Goal: Task Accomplishment & Management: Complete application form

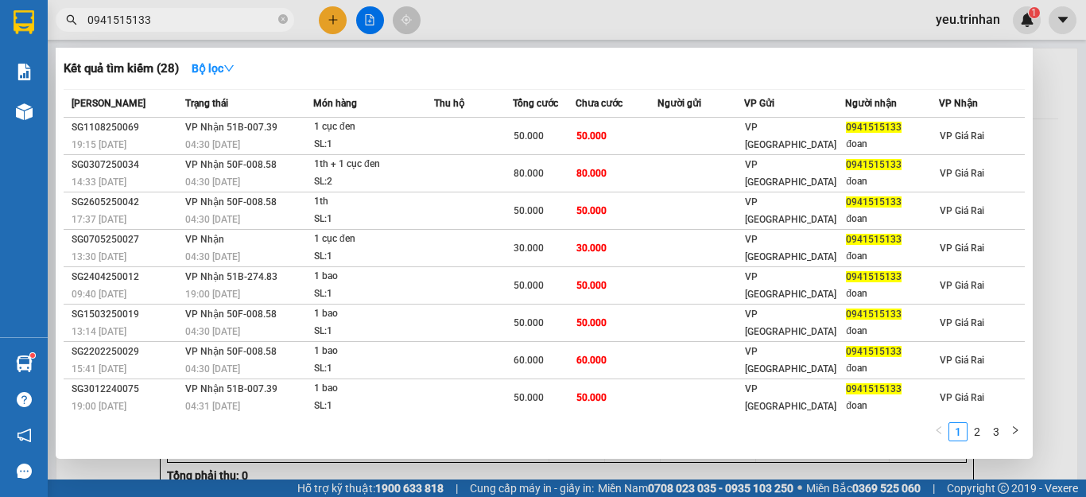
drag, startPoint x: 0, startPoint y: 0, endPoint x: 331, endPoint y: 20, distance: 331.4
click at [332, 20] on div at bounding box center [543, 248] width 1086 height 497
click at [331, 20] on icon "plus" at bounding box center [332, 19] width 9 height 1
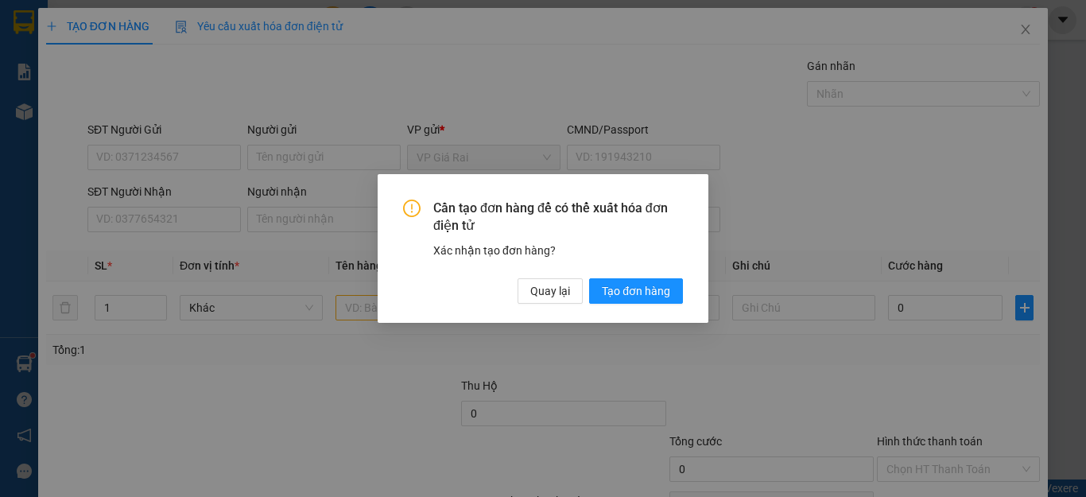
click at [146, 207] on div "Cần tạo đơn hàng để có thể xuất hóa đơn điện tử Xác nhận tạo đơn hàng? Quay lại…" at bounding box center [543, 248] width 1086 height 497
click at [541, 291] on span "Quay lại" at bounding box center [550, 290] width 40 height 17
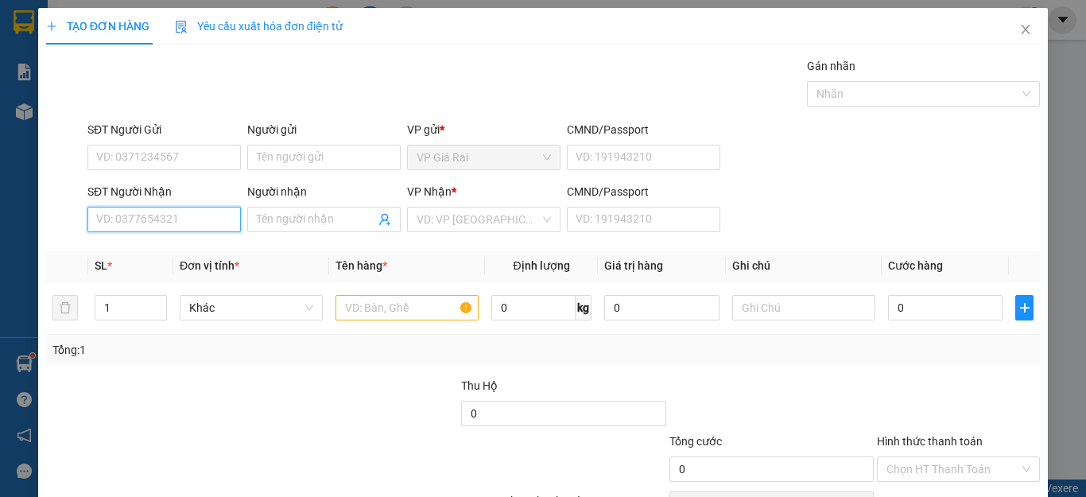
click at [126, 225] on input "SĐT Người Nhận" at bounding box center [163, 219] width 153 height 25
type input "0912938039"
drag, startPoint x: 177, startPoint y: 249, endPoint x: 169, endPoint y: 250, distance: 8.0
click at [175, 248] on div "0912938039 - cúc" at bounding box center [162, 251] width 132 height 17
type input "cúc"
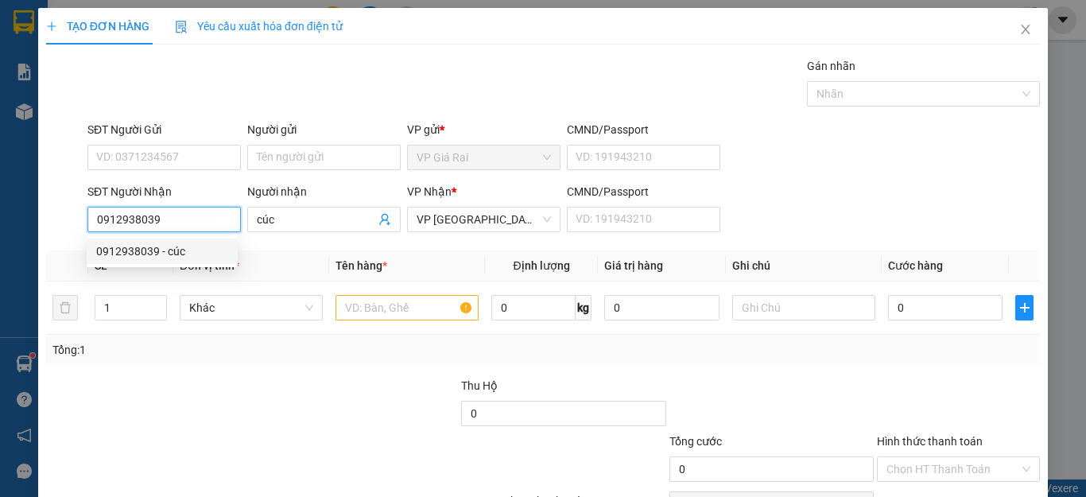
type input "40.000"
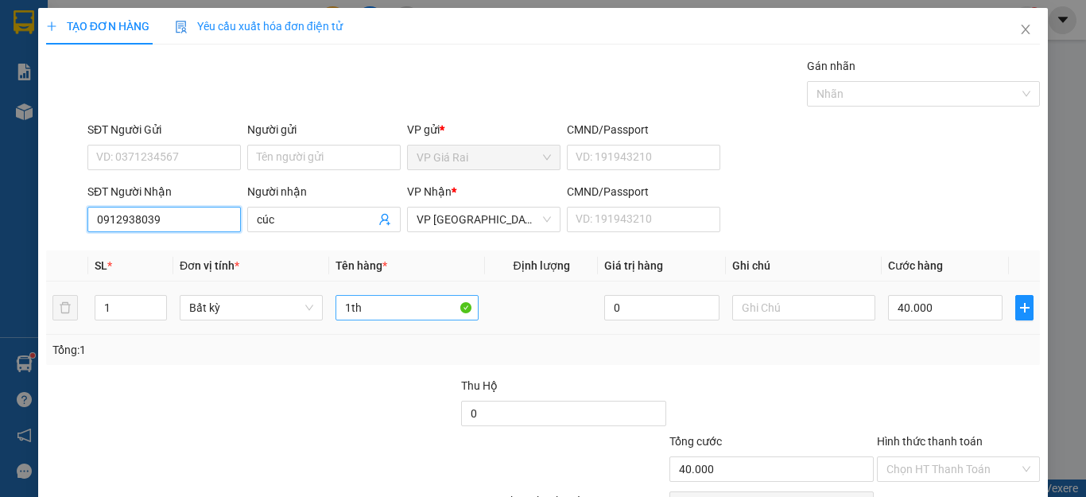
type input "0912938039"
click at [388, 309] on input "1th" at bounding box center [407, 307] width 143 height 25
type input "1th đôi"
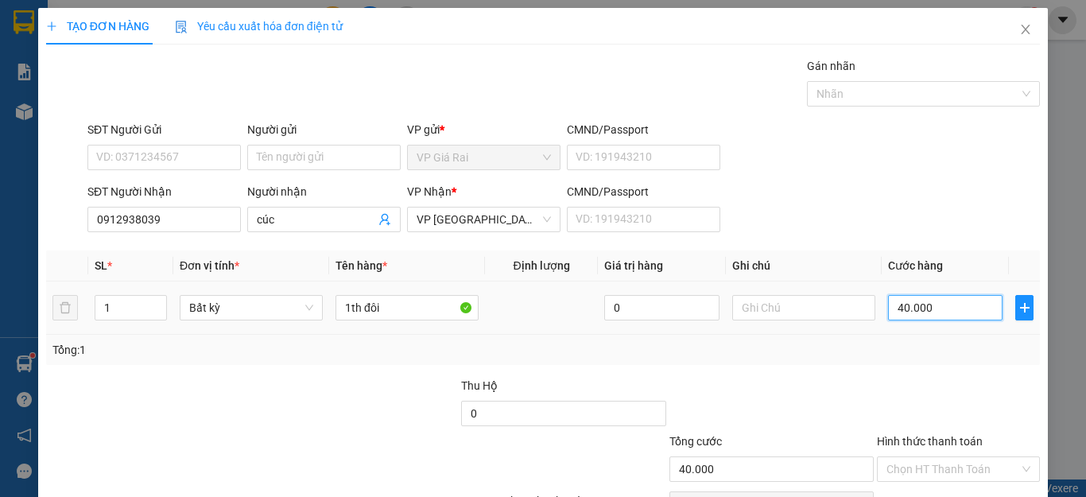
click at [953, 304] on input "40.000" at bounding box center [945, 307] width 114 height 25
type input "5"
type input "50"
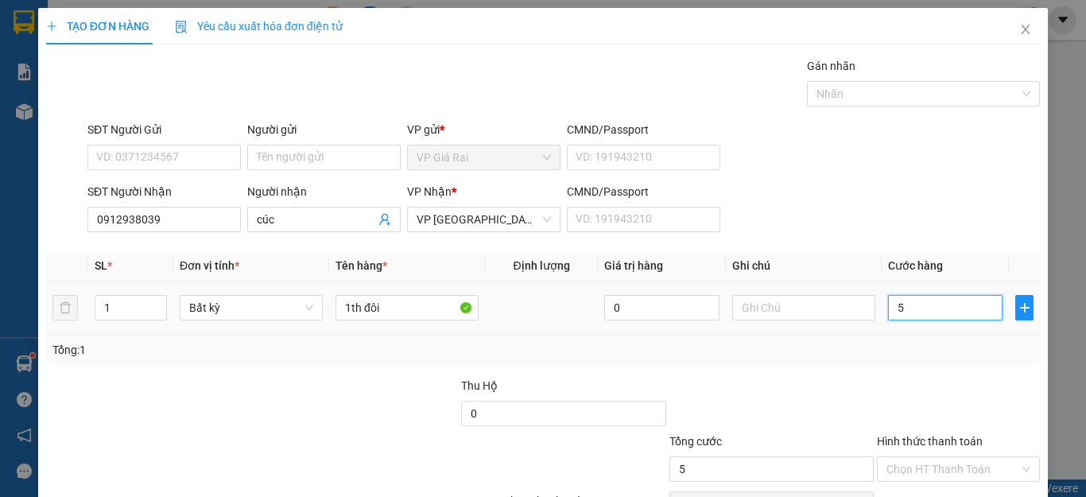
type input "50"
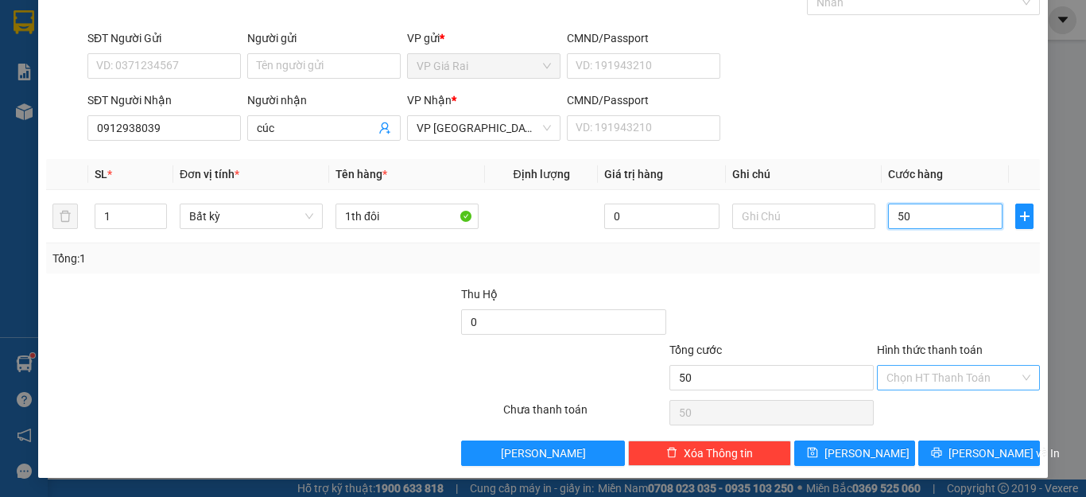
type input "50"
type input "50.000"
click at [945, 382] on input "Hình thức thanh toán" at bounding box center [953, 378] width 133 height 24
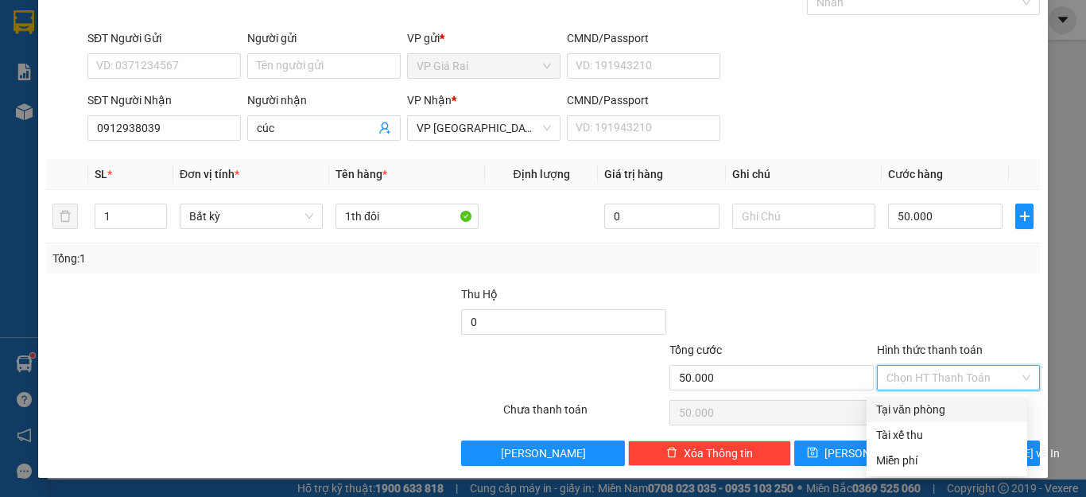
click at [929, 416] on div "Tại văn phòng" at bounding box center [947, 409] width 142 height 17
type input "0"
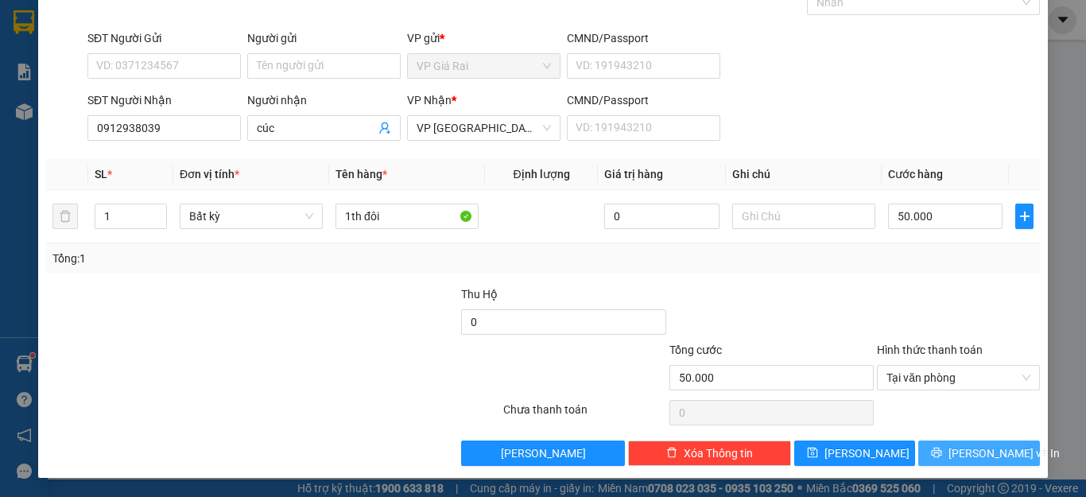
click at [968, 453] on span "[PERSON_NAME] và In" at bounding box center [1004, 452] width 111 height 17
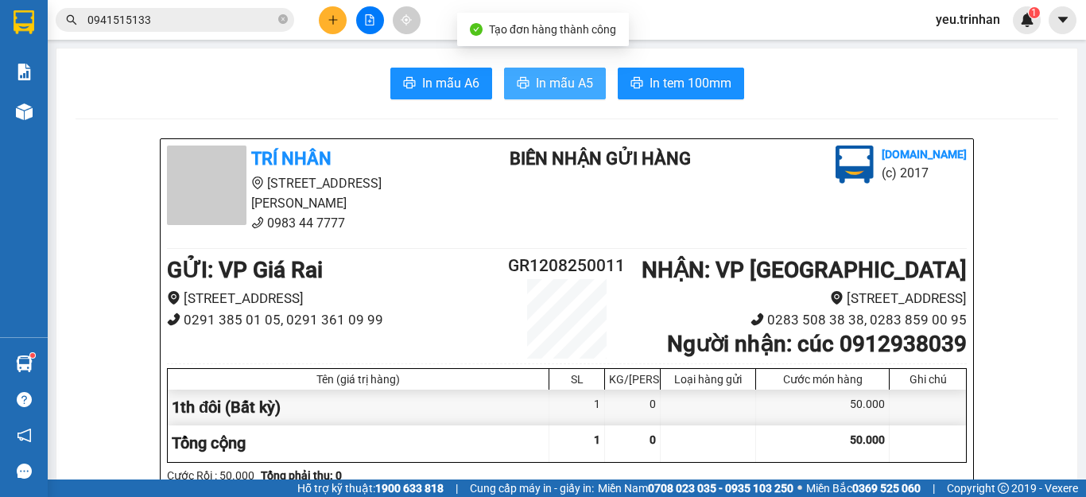
click at [564, 76] on span "In mẫu A5" at bounding box center [564, 83] width 57 height 20
